Goal: Task Accomplishment & Management: Manage account settings

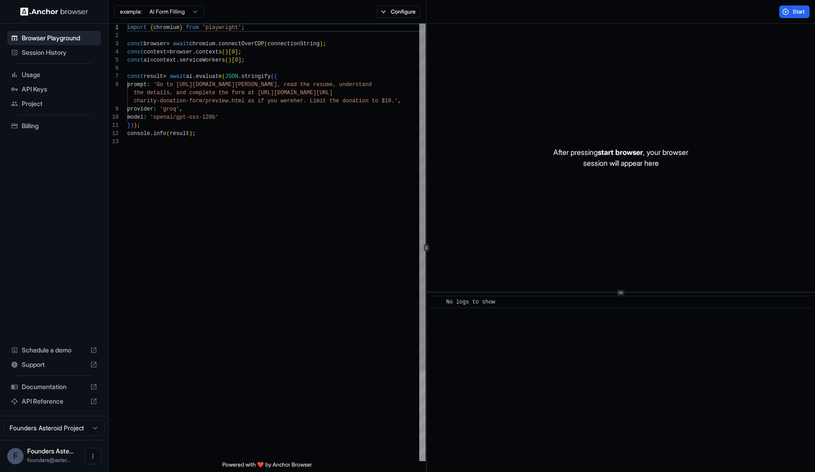
scroll to position [65, 0]
click at [94, 456] on icon "Open menu" at bounding box center [92, 455] width 7 height 7
click at [154, 384] on div at bounding box center [407, 236] width 815 height 472
click at [50, 425] on html "Browser Playground Session History Usage API Keys Project Billing Schedule a de…" at bounding box center [407, 236] width 815 height 472
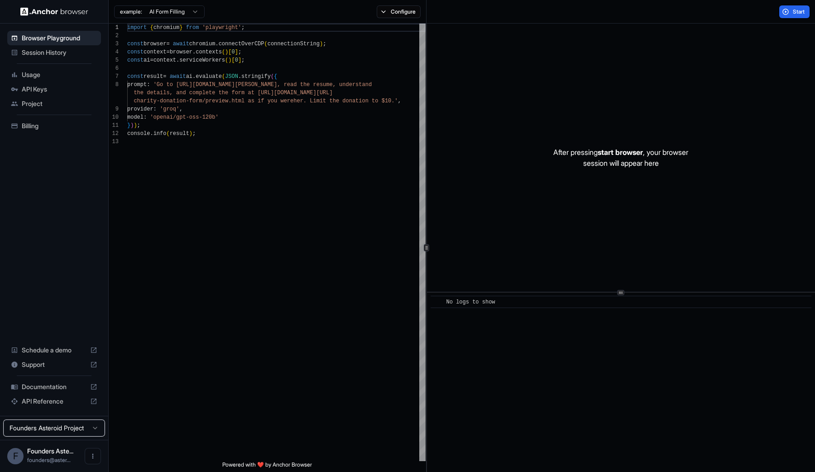
click at [54, 452] on span "Founders Aste..." at bounding box center [50, 451] width 46 height 8
click at [92, 457] on icon "Open menu" at bounding box center [92, 455] width 7 height 7
click at [92, 457] on icon at bounding box center [89, 455] width 9 height 9
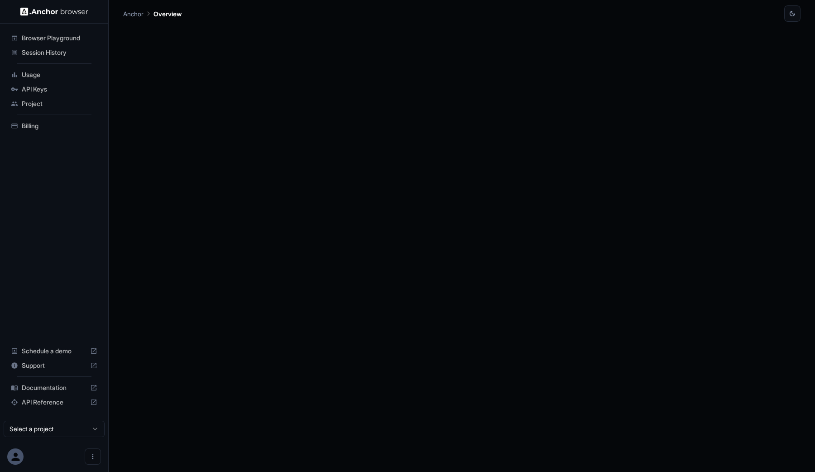
click at [37, 101] on span "Project" at bounding box center [60, 103] width 76 height 9
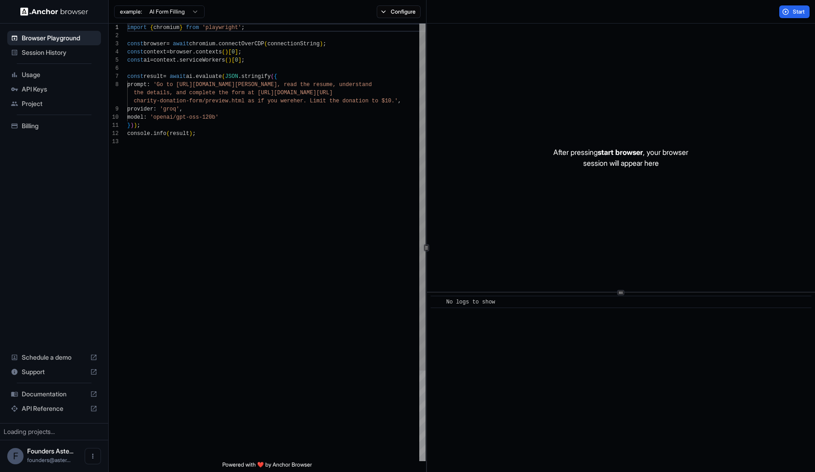
scroll to position [65, 0]
click at [36, 12] on img at bounding box center [54, 11] width 68 height 9
click at [35, 93] on span "API Keys" at bounding box center [60, 89] width 76 height 9
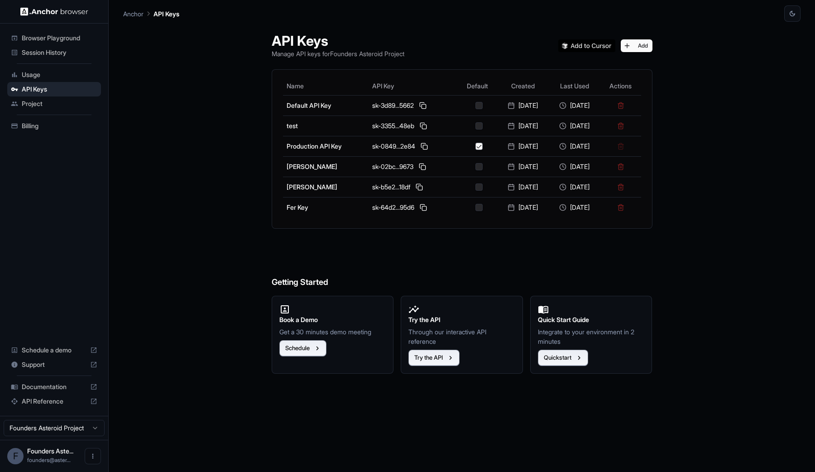
click at [38, 99] on span "Project" at bounding box center [60, 103] width 76 height 9
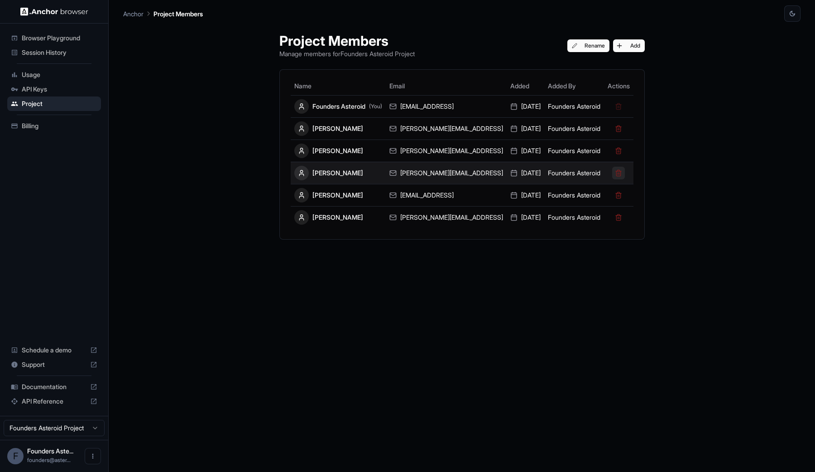
click at [612, 172] on button at bounding box center [618, 173] width 13 height 13
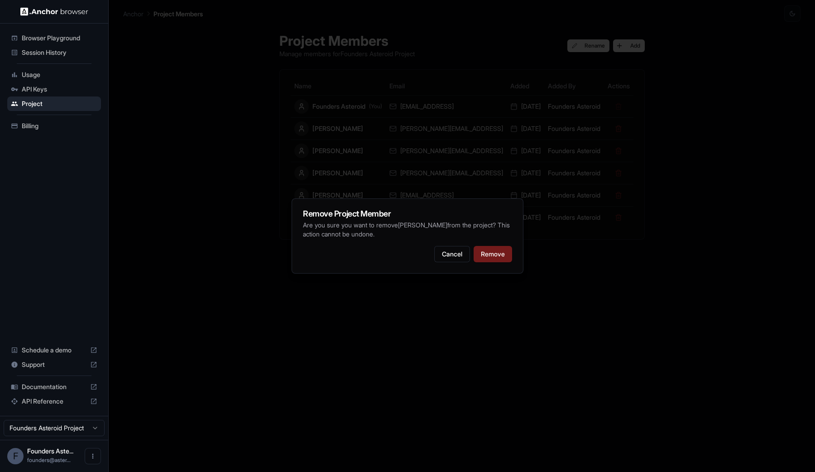
click at [492, 254] on button "Remove" at bounding box center [492, 254] width 38 height 16
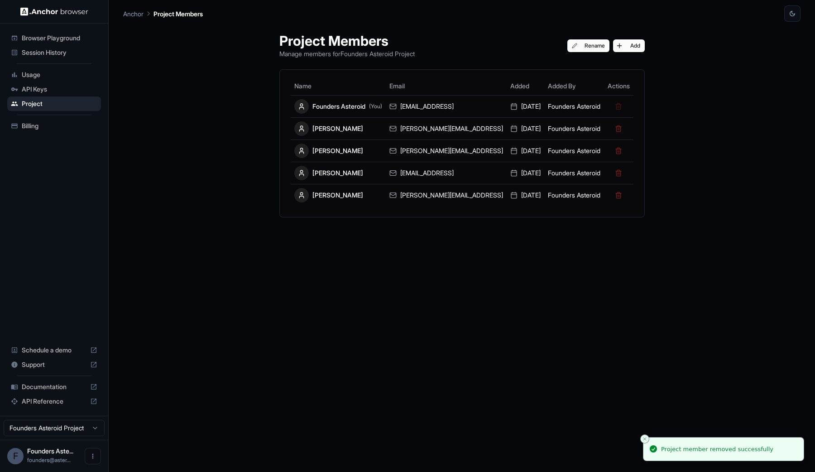
click at [484, 262] on div "Project Members Manage members for Founders Asteroid Project Rename Add Name Em…" at bounding box center [461, 247] width 387 height 450
click at [621, 332] on div "Project Members Manage members for Founders Asteroid Project Rename Add Name Em…" at bounding box center [461, 247] width 387 height 450
